Goal: Task Accomplishment & Management: Use online tool/utility

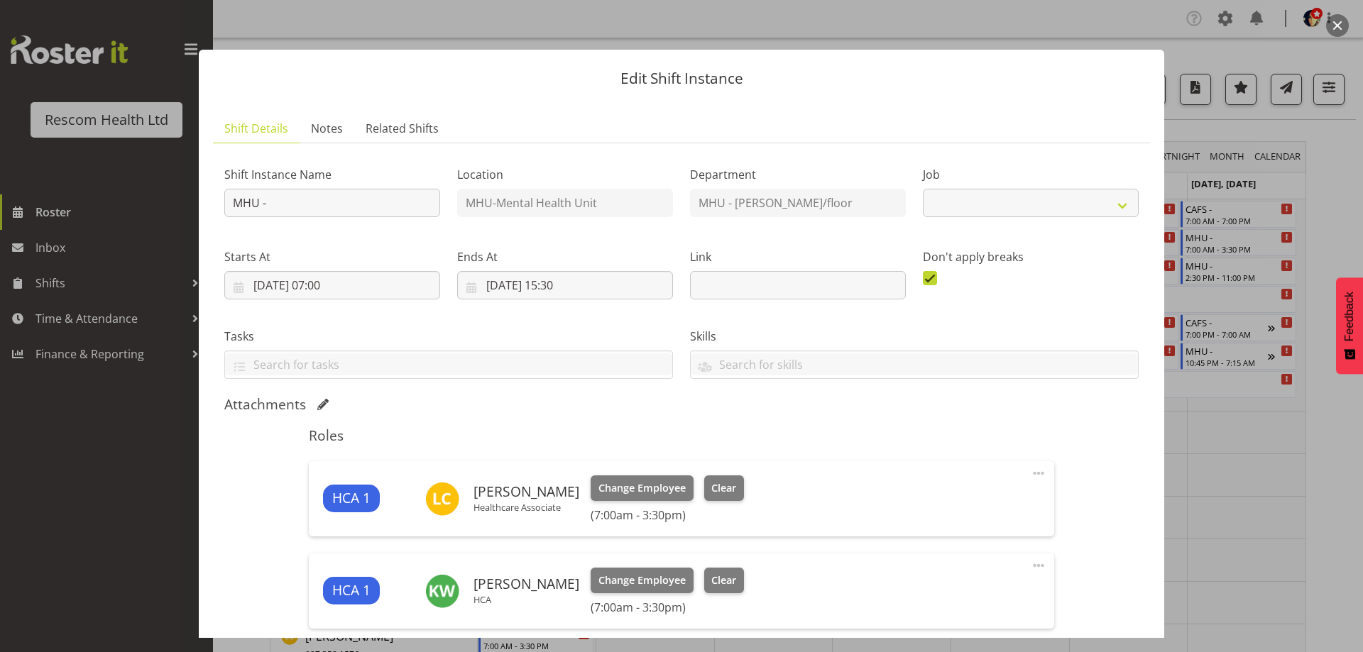
select select "4188"
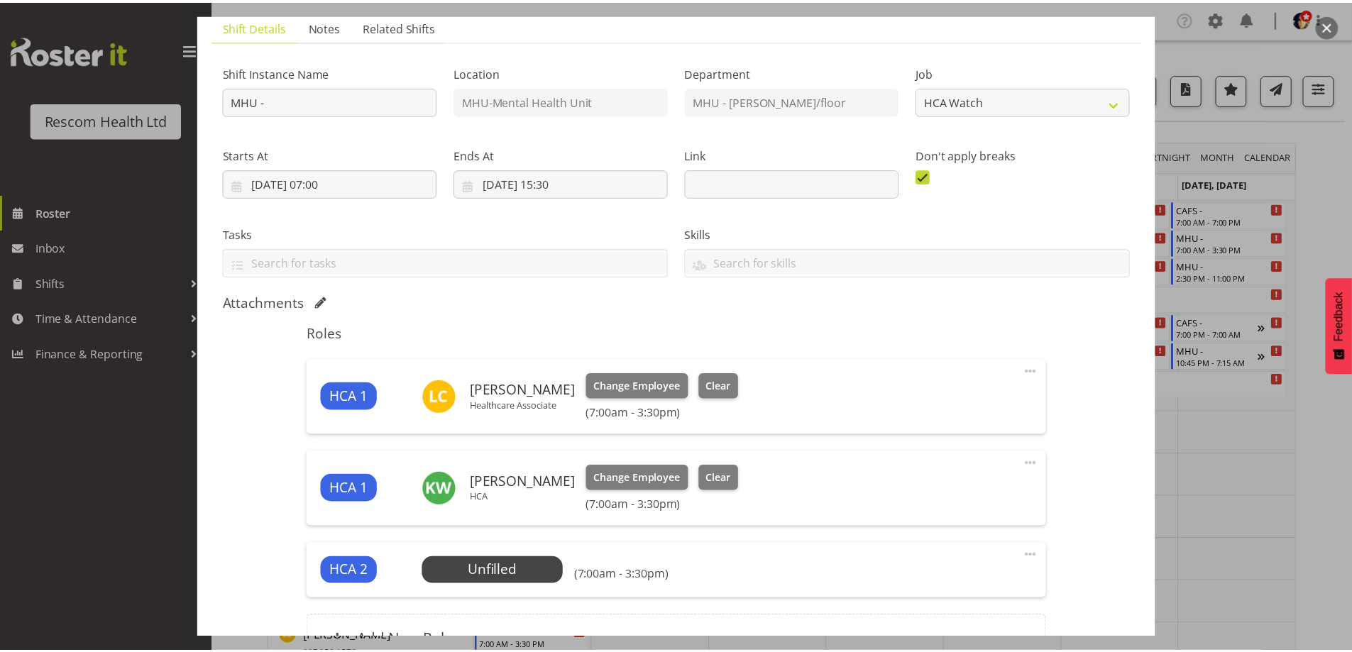
scroll to position [255, 0]
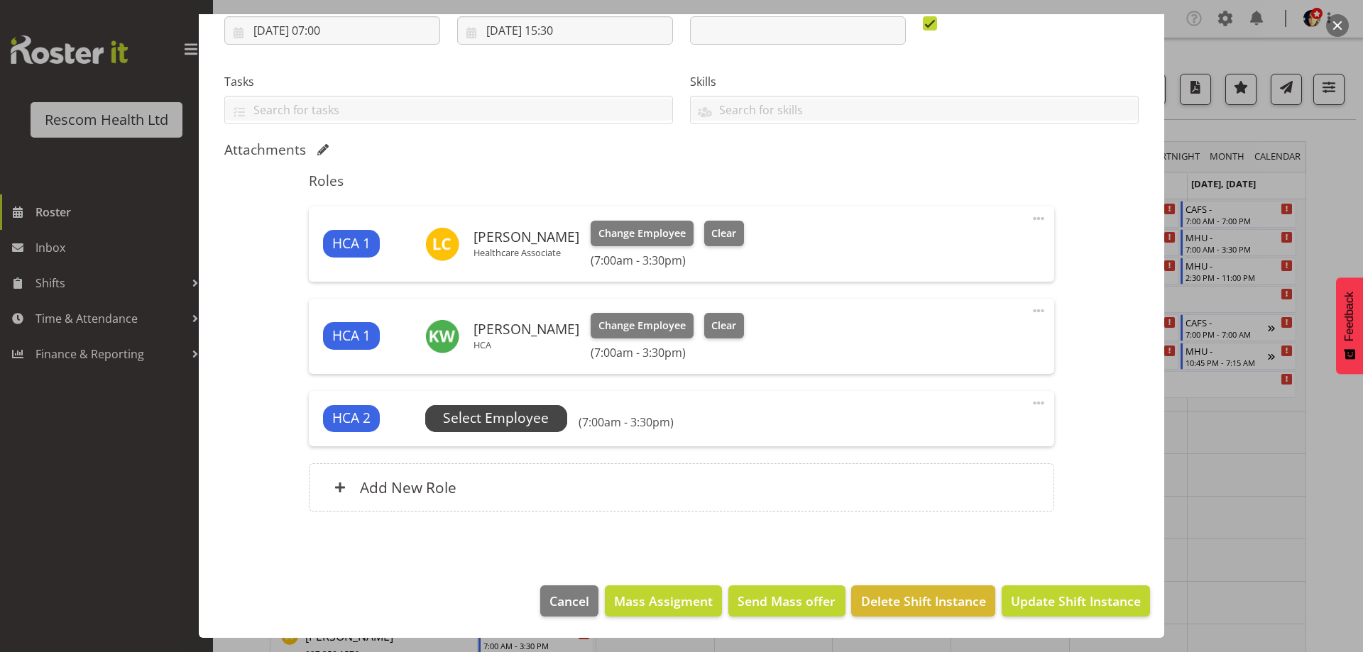
click at [481, 420] on span "Select Employee" at bounding box center [496, 418] width 106 height 21
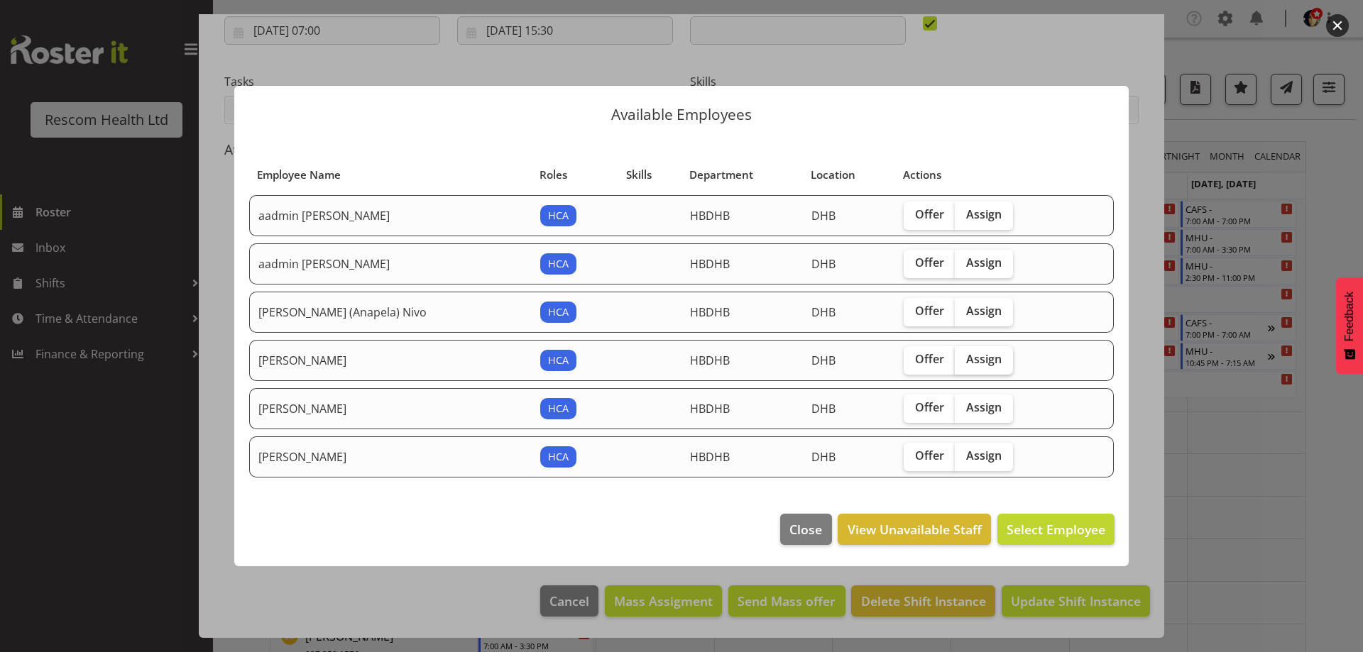
click at [966, 357] on span "Assign" at bounding box center [983, 359] width 35 height 14
click at [963, 357] on input "Assign" at bounding box center [959, 359] width 9 height 9
checkbox input "true"
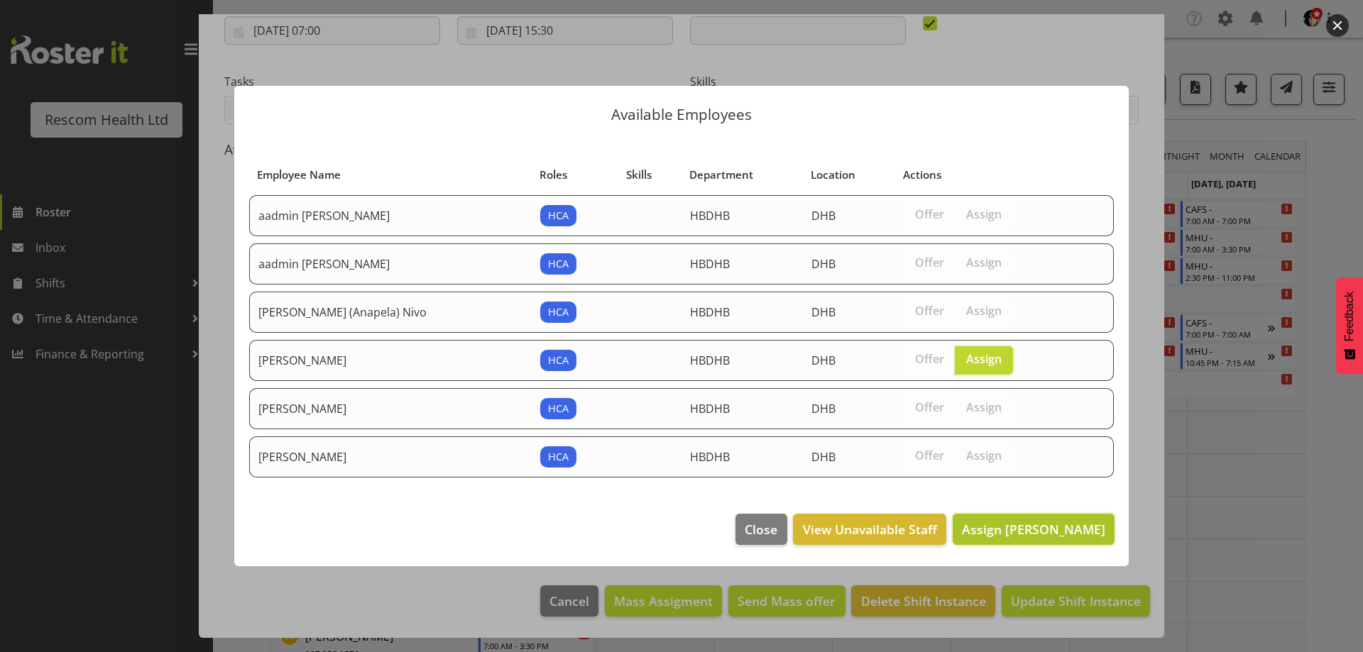
click at [1069, 519] on button "Assign [PERSON_NAME]" at bounding box center [1034, 529] width 162 height 31
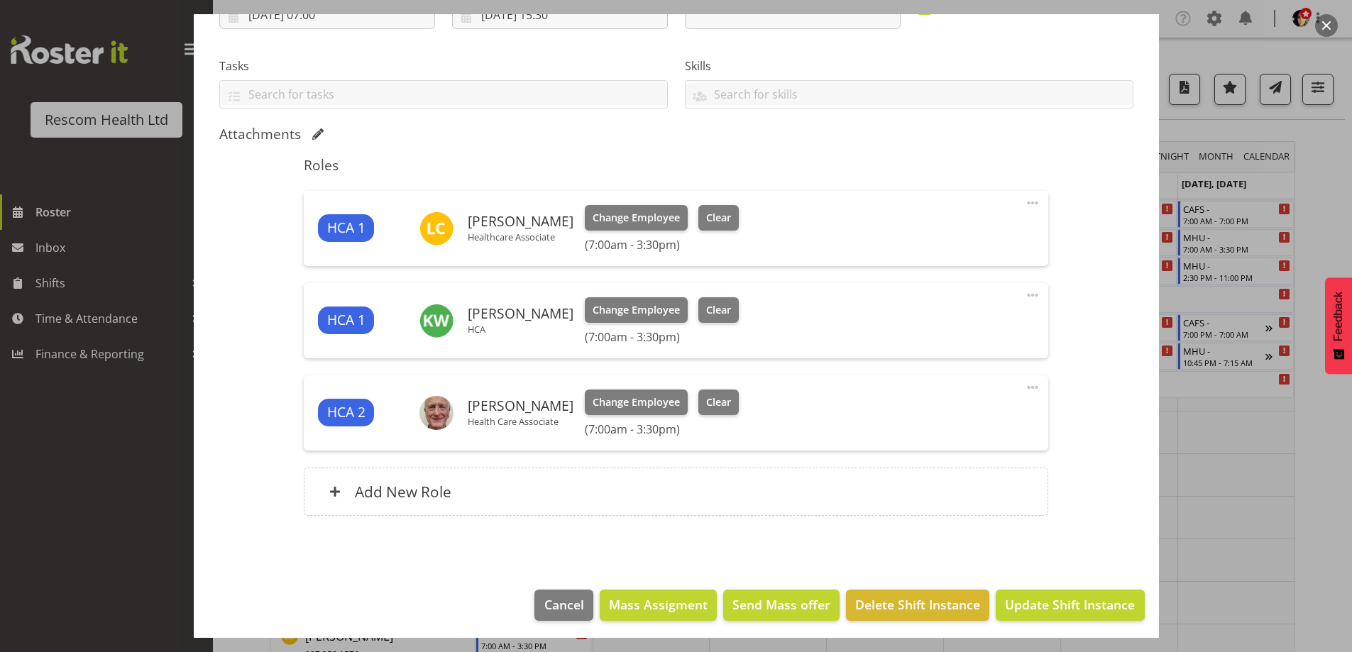
scroll to position [275, 0]
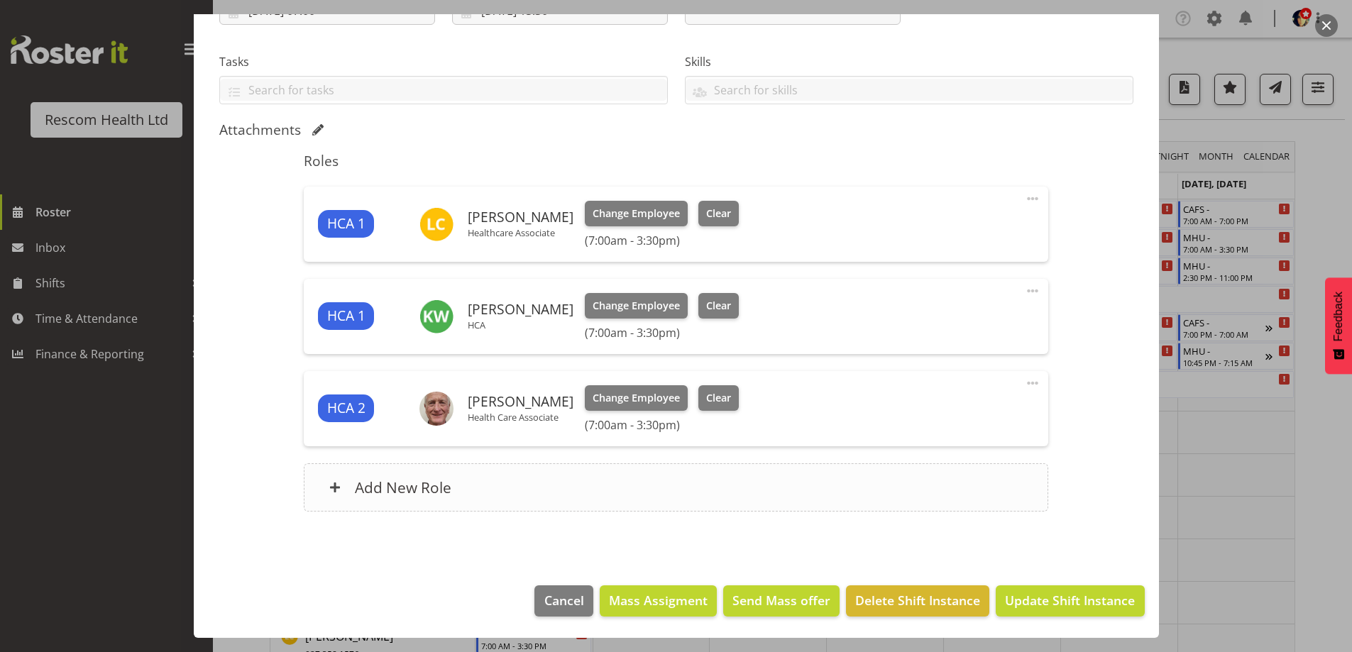
click at [399, 493] on h6 "Add New Role" at bounding box center [403, 487] width 97 height 18
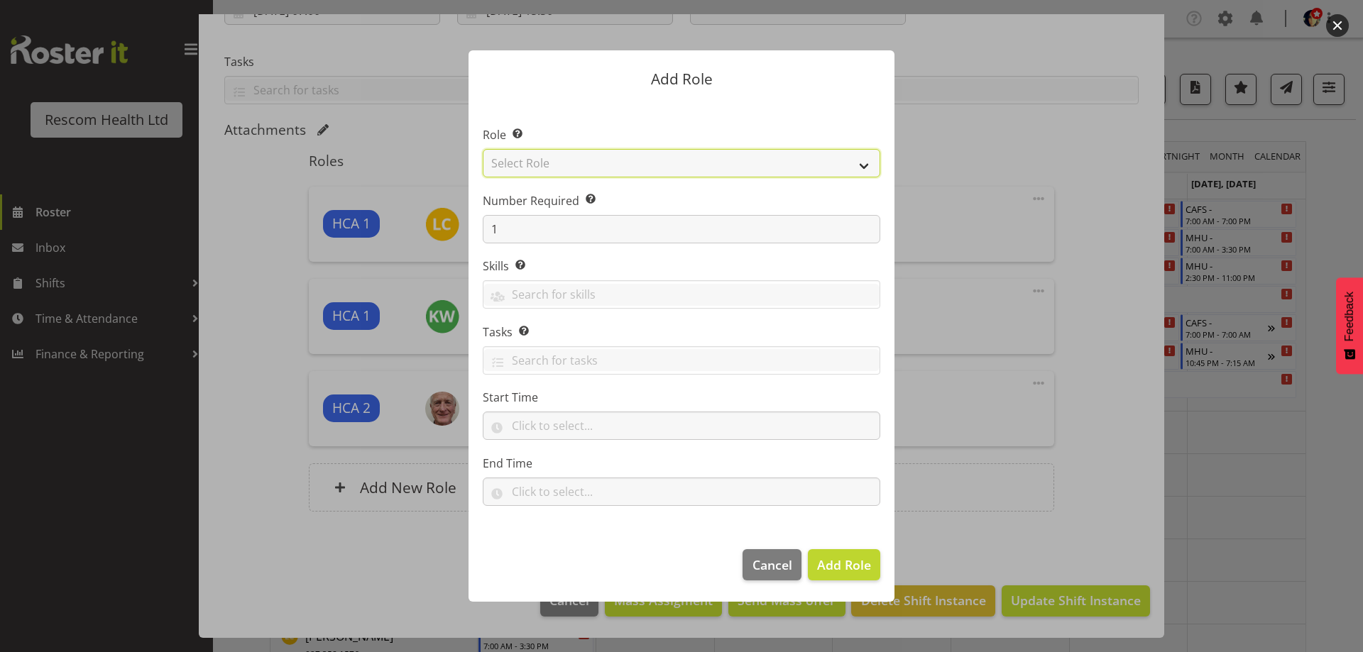
click at [511, 160] on select "Select Role HCA" at bounding box center [682, 163] width 398 height 28
select select "1100"
click at [483, 149] on select "Select Role HCA" at bounding box center [682, 163] width 398 height 28
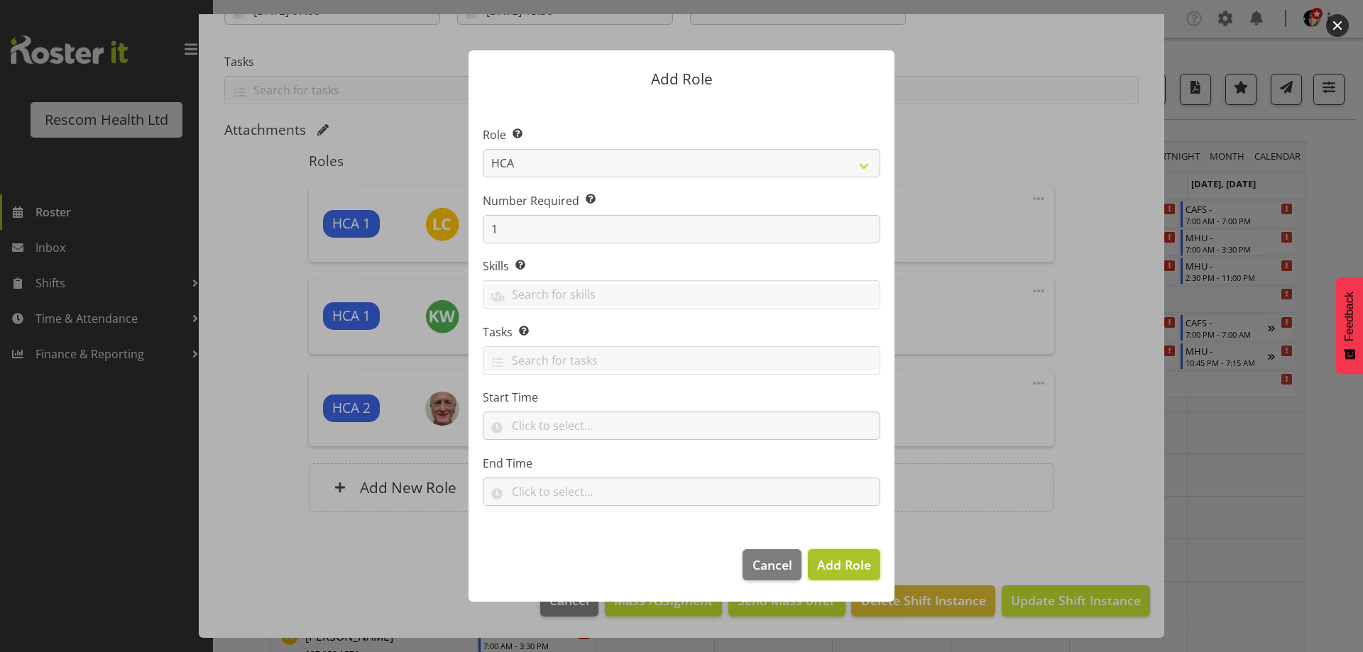
click at [841, 569] on span "Add Role" at bounding box center [844, 565] width 54 height 17
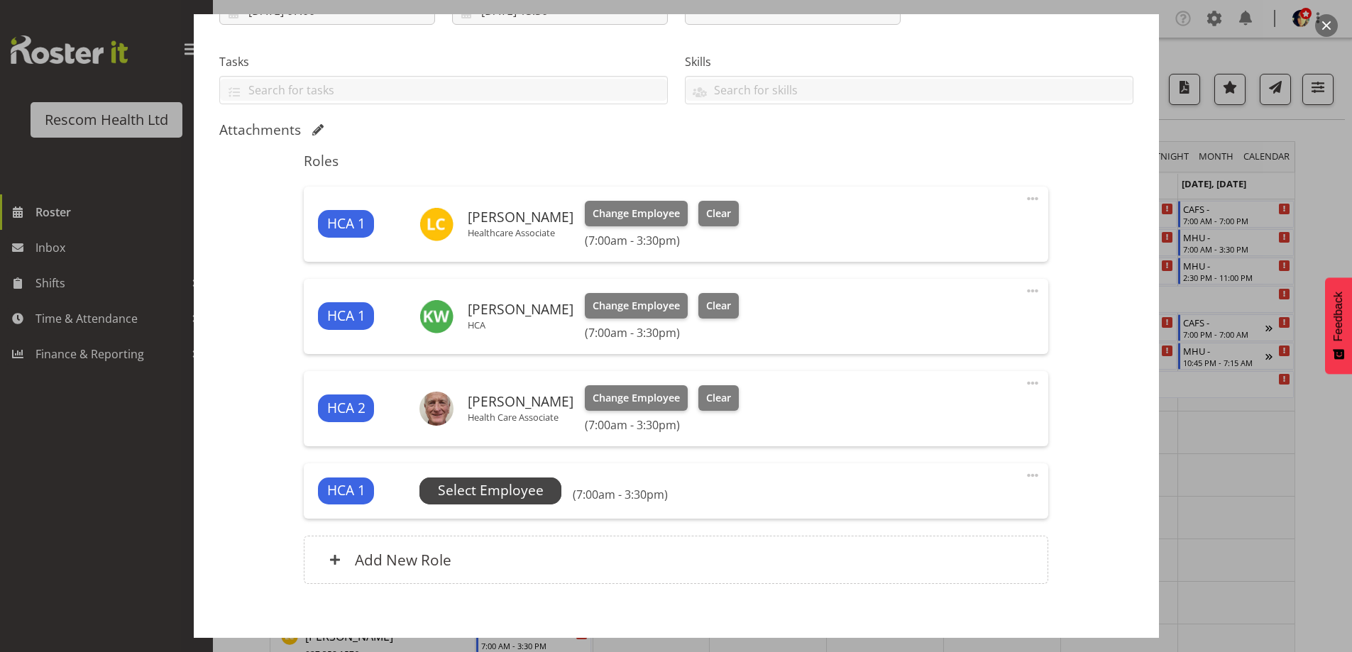
click at [486, 489] on span "Select Employee" at bounding box center [491, 491] width 106 height 21
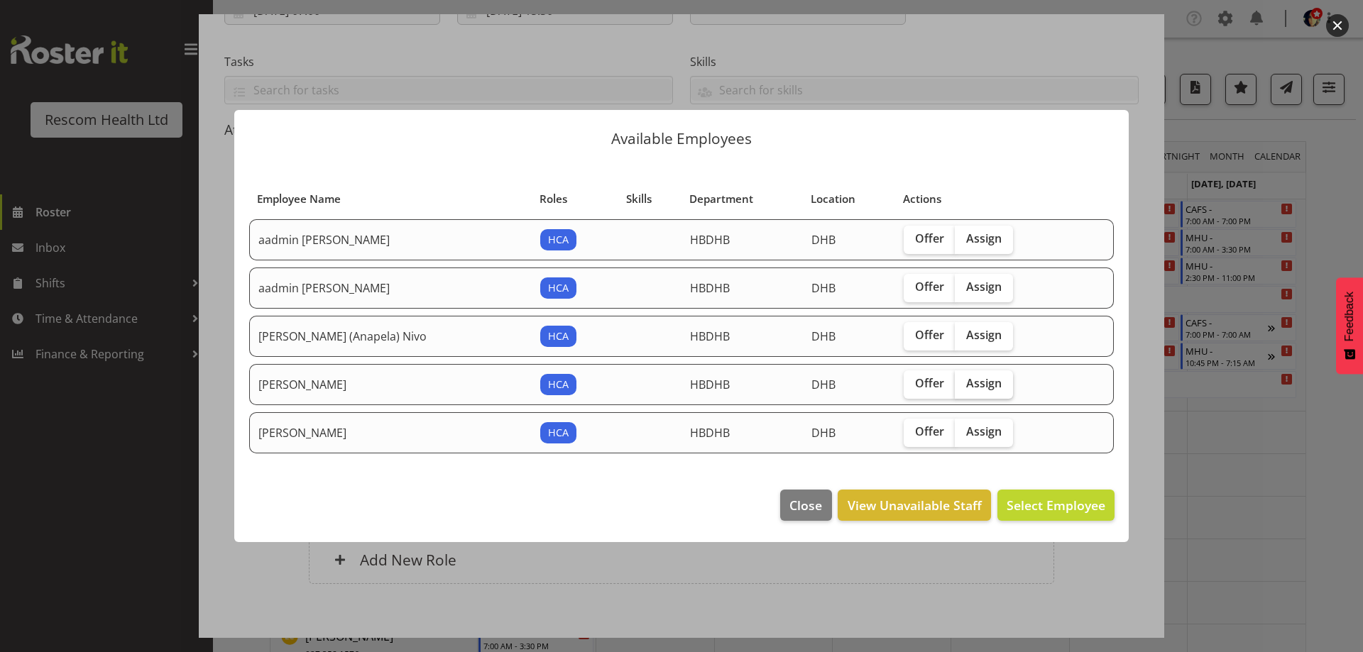
click at [966, 387] on span "Assign" at bounding box center [983, 383] width 35 height 14
click at [955, 387] on input "Assign" at bounding box center [959, 383] width 9 height 9
checkbox input "true"
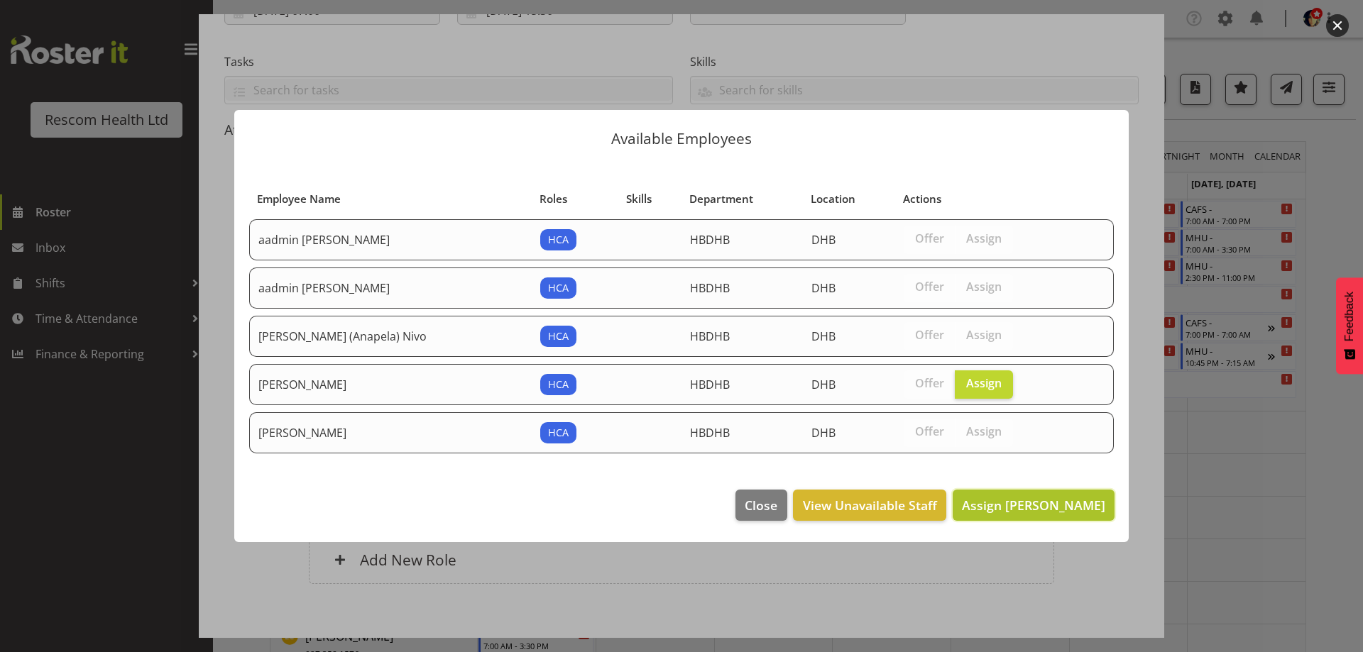
click at [1068, 510] on span "Assign [PERSON_NAME]" at bounding box center [1033, 505] width 143 height 17
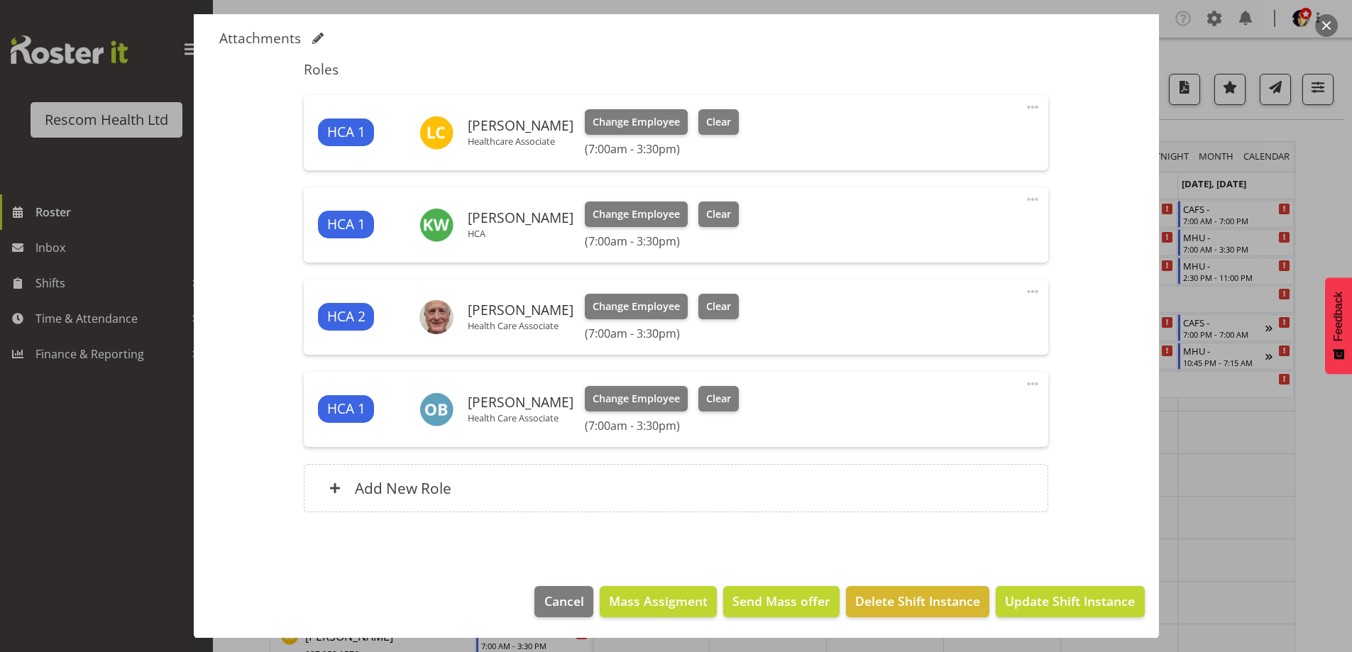
scroll to position [367, 0]
click at [1059, 605] on span "Update Shift Instance" at bounding box center [1070, 600] width 130 height 18
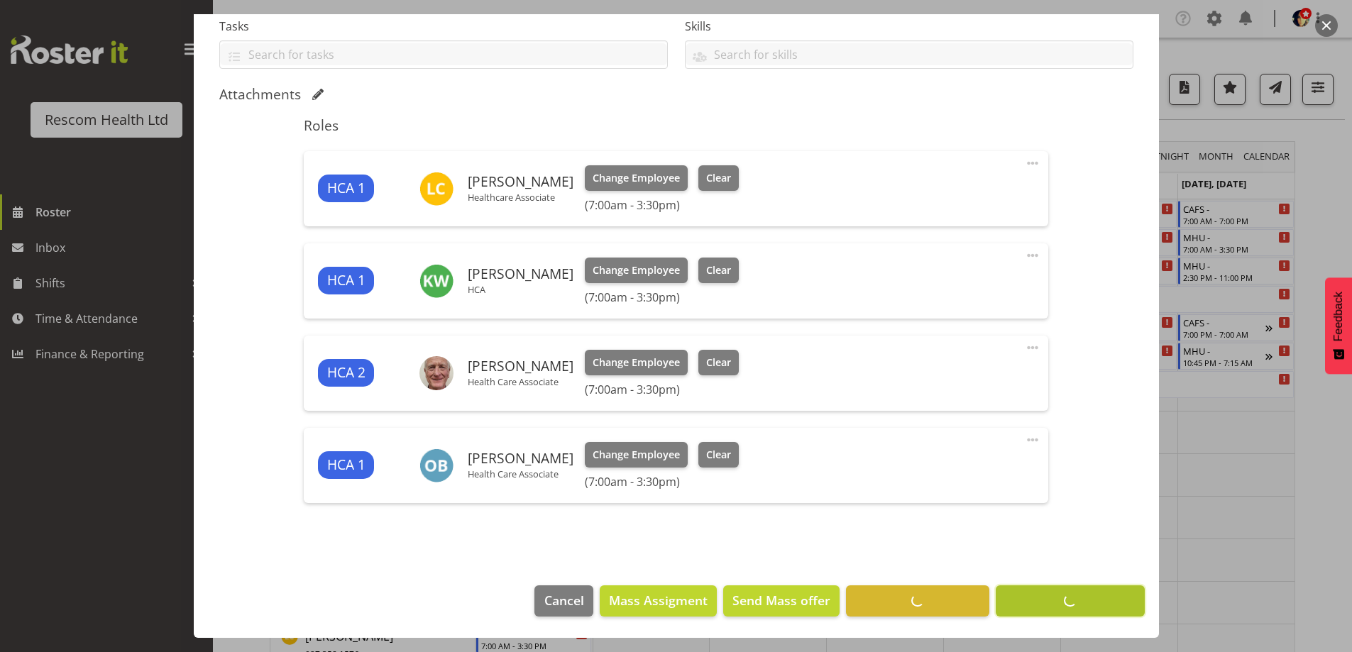
scroll to position [310, 0]
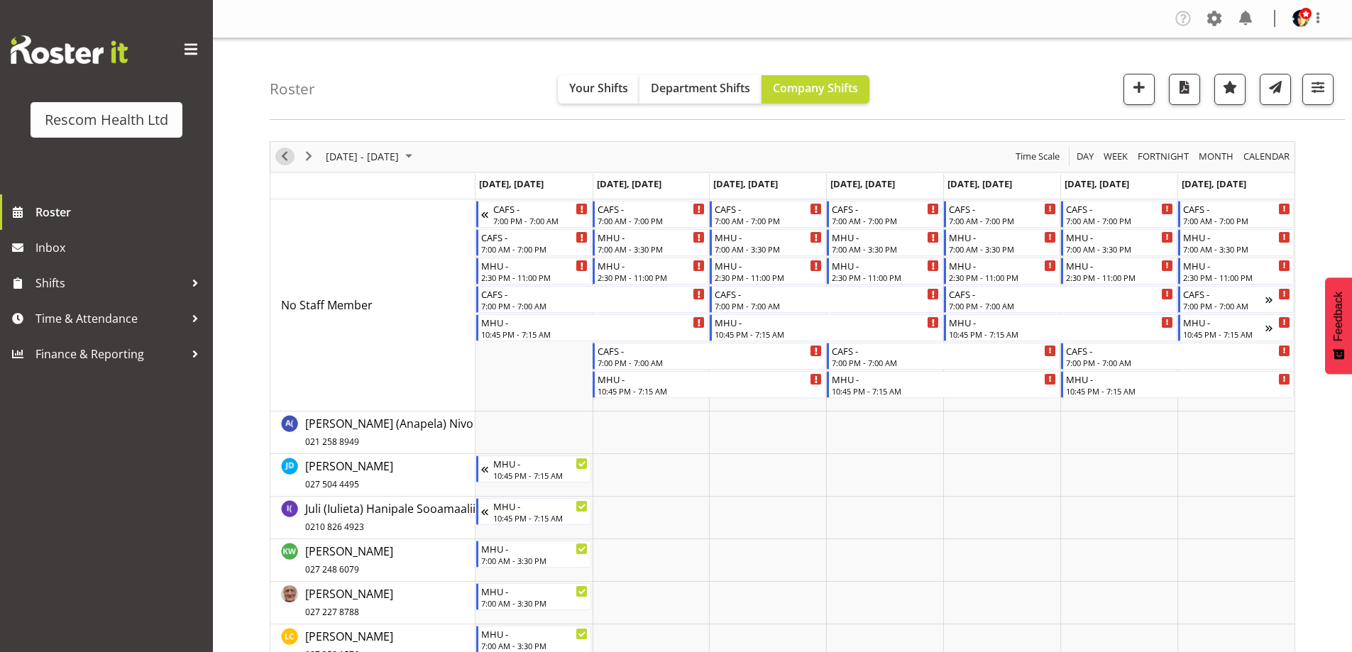
click at [285, 154] on span "Previous" at bounding box center [284, 157] width 17 height 18
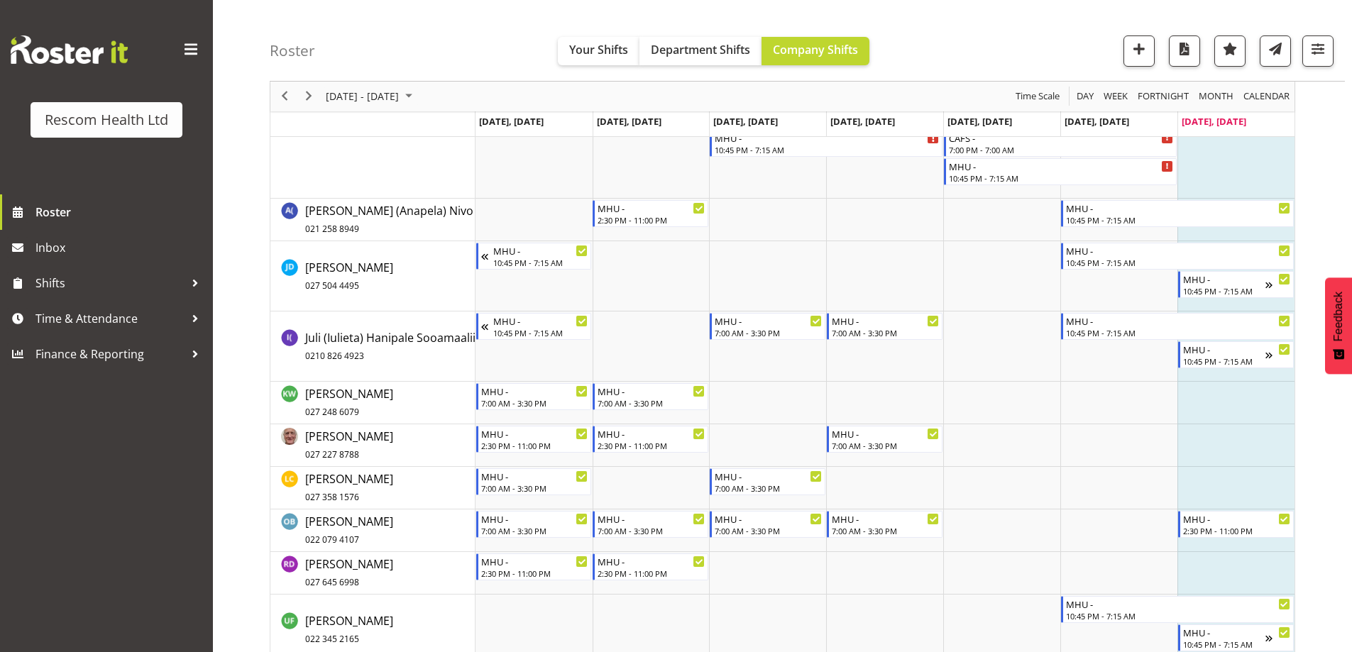
scroll to position [284, 0]
